Goal: Information Seeking & Learning: Stay updated

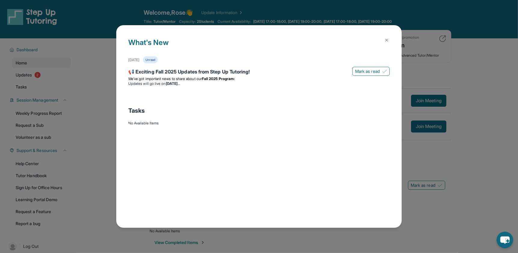
click at [437, 58] on div "What's New [DATE] Unread 📢 Exciting Fall 2025 Updates from Step Up Tutoring! [P…" at bounding box center [259, 126] width 518 height 253
click at [245, 82] on li "Updates will go live [DATE][DATE]" at bounding box center [258, 83] width 261 height 5
click at [202, 77] on span "We’ve got important news to share about our" at bounding box center [165, 79] width 74 height 5
click at [205, 75] on div "📢 Exciting Fall 2025 Updates from Step Up Tutoring!" at bounding box center [258, 72] width 261 height 8
click at [204, 71] on div "📢 Exciting Fall 2025 Updates from Step Up Tutoring!" at bounding box center [258, 72] width 261 height 8
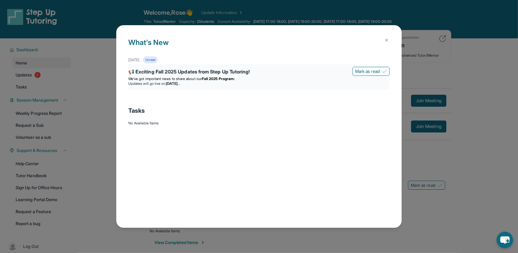
click at [190, 73] on div "📢 Exciting Fall 2025 Updates from Step Up Tutoring!" at bounding box center [258, 72] width 261 height 8
click at [183, 73] on div "📢 Exciting Fall 2025 Updates from Step Up Tutoring!" at bounding box center [258, 72] width 261 height 8
click at [385, 40] on img at bounding box center [386, 40] width 5 height 5
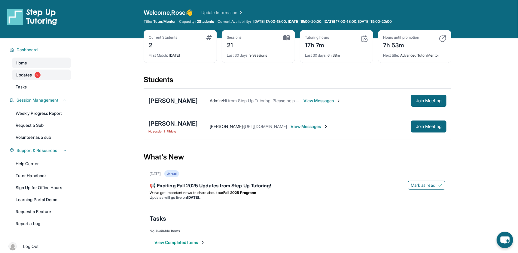
click at [25, 77] on span "Updates" at bounding box center [24, 75] width 17 height 6
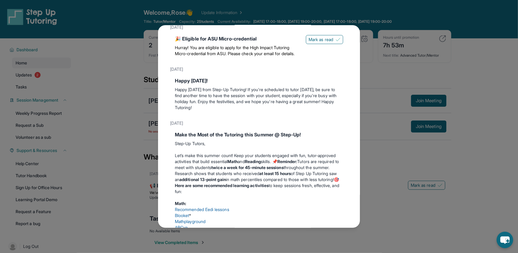
scroll to position [210, 0]
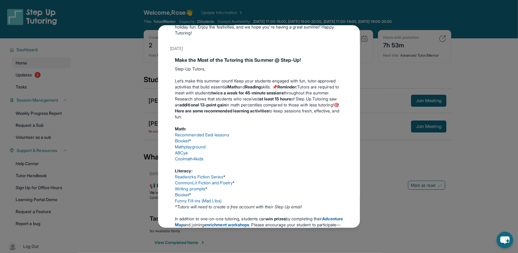
click at [382, 121] on div "Updates August 27th 📢 Exciting Fall 2025 Updates from Step Up Tutoring! We’ve g…" at bounding box center [259, 126] width 518 height 253
